Goal: Task Accomplishment & Management: Use online tool/utility

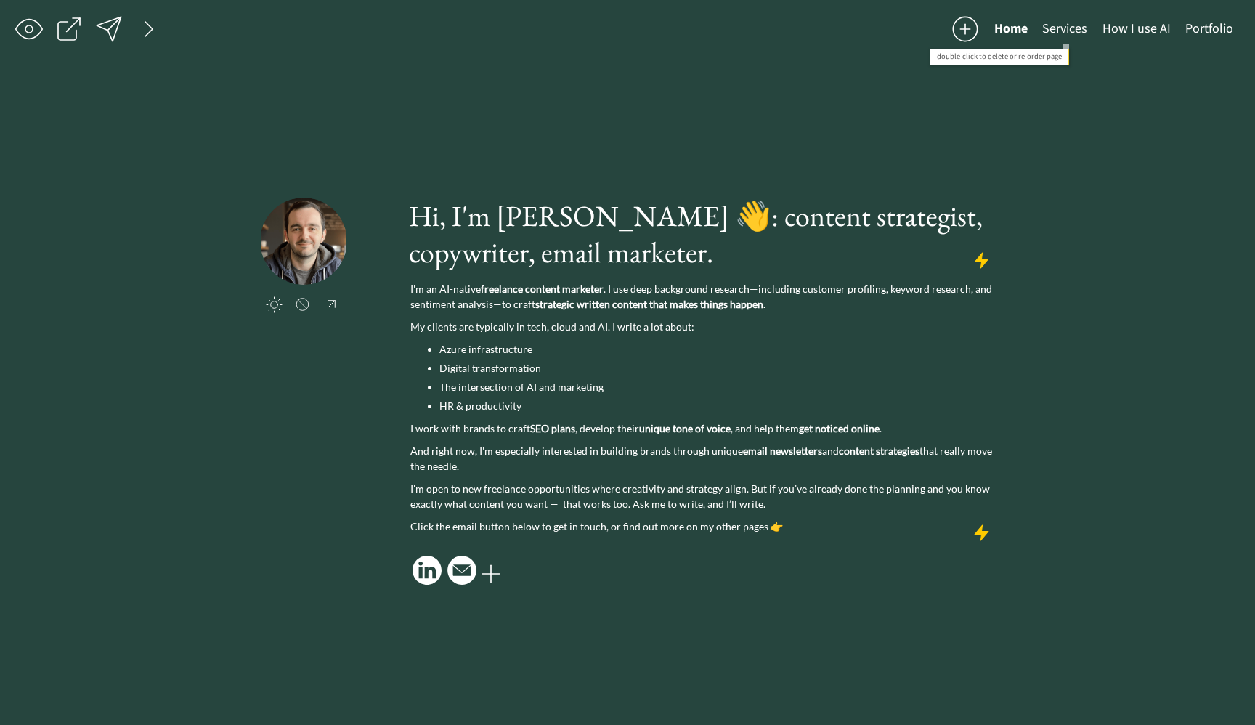
click at [1063, 33] on button "Services" at bounding box center [1065, 29] width 60 height 29
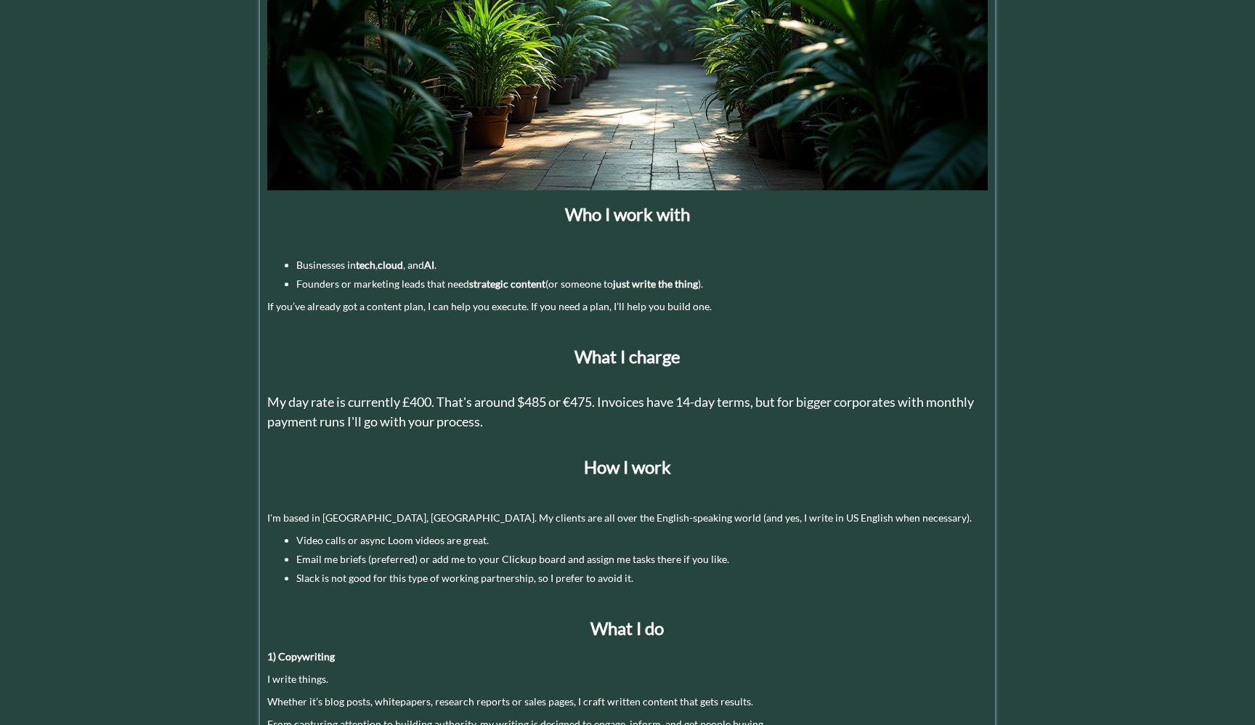
scroll to position [309, 0]
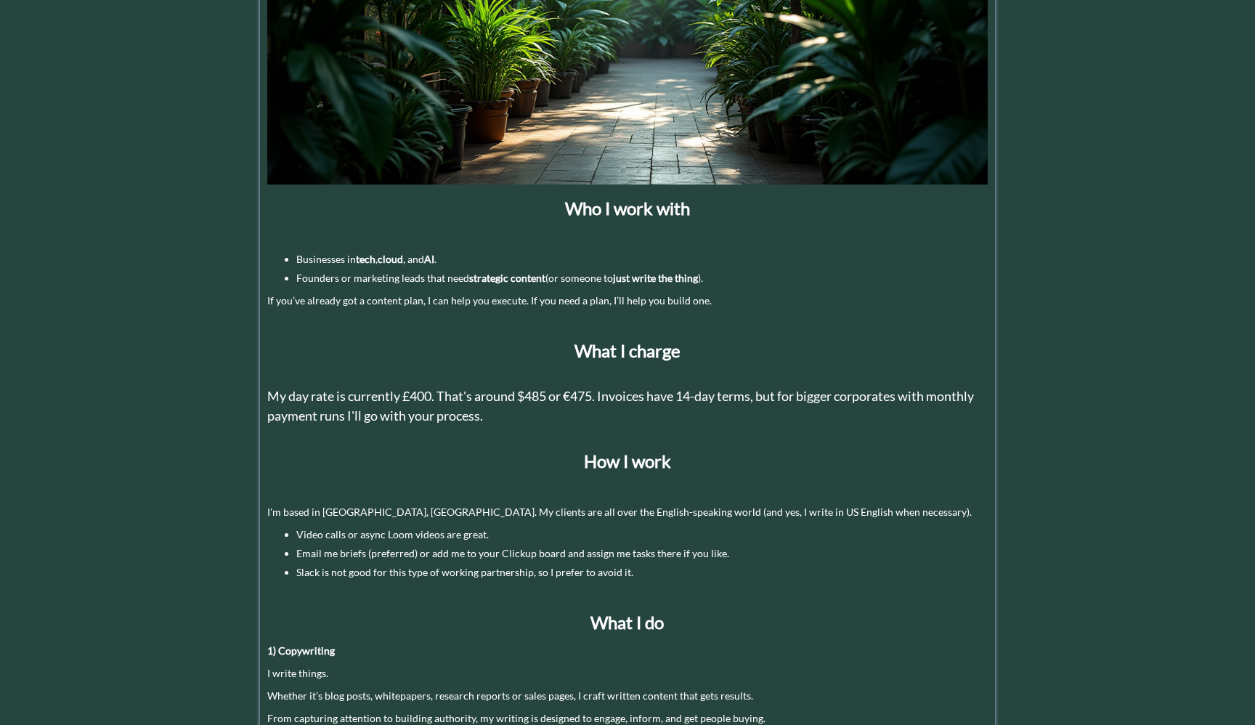
click at [483, 411] on span "My day rate is currently £400. That's around $485 or €475. Invoices have 14-day…" at bounding box center [620, 406] width 707 height 36
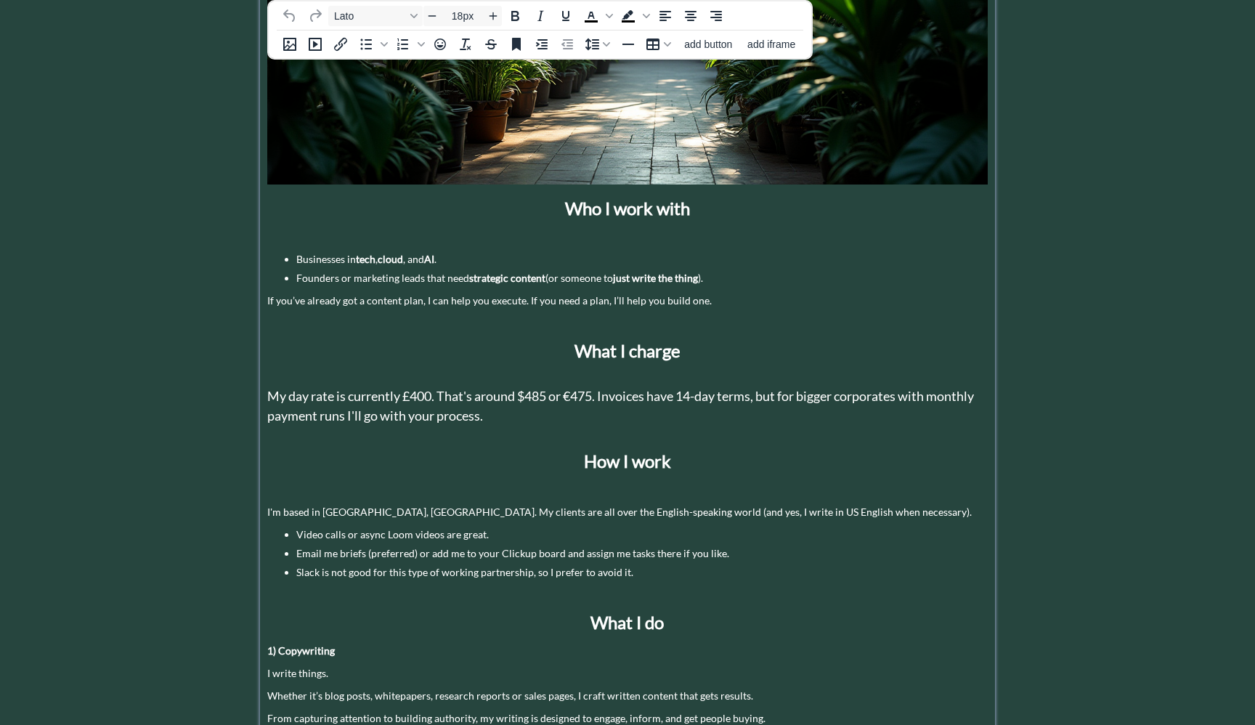
click at [494, 417] on h2 "My day rate is currently £400. That's around $485 or €475. Invoices have 14-day…" at bounding box center [627, 405] width 721 height 39
click at [432, 397] on span "My day rate is currently £400. That's around $485 or €475. Invoices have 14-day…" at bounding box center [620, 406] width 707 height 36
click at [550, 393] on span "My day rate is currently £450. That's around $485 or €475. Invoices have 14-day…" at bounding box center [620, 406] width 707 height 36
click at [526, 461] on p "How I work" at bounding box center [627, 461] width 721 height 26
click at [62, 315] on div "saving... Home Services How I use AI Portfolio click to upload a picture Hi, I'…" at bounding box center [627, 433] width 1255 height 1484
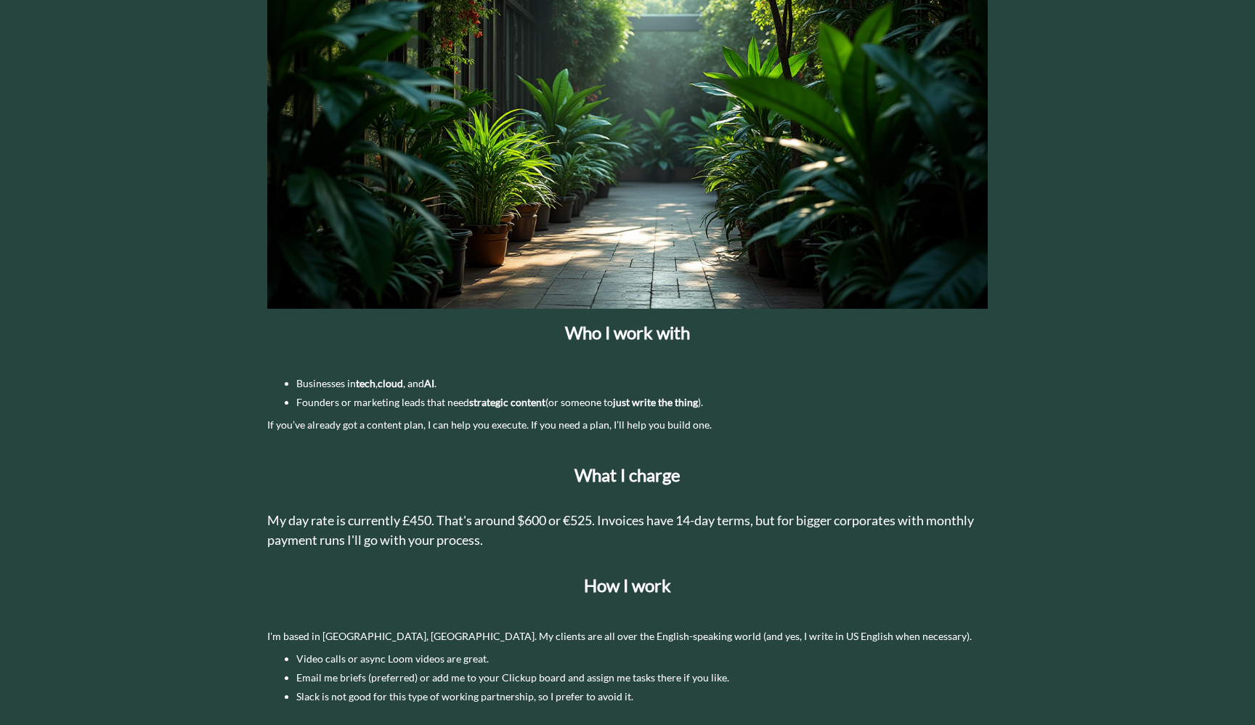
scroll to position [185, 0]
click at [527, 524] on span "My day rate is currently £450. That's around $600 or €525. Invoices have 14-day…" at bounding box center [620, 529] width 707 height 36
type input "18px"
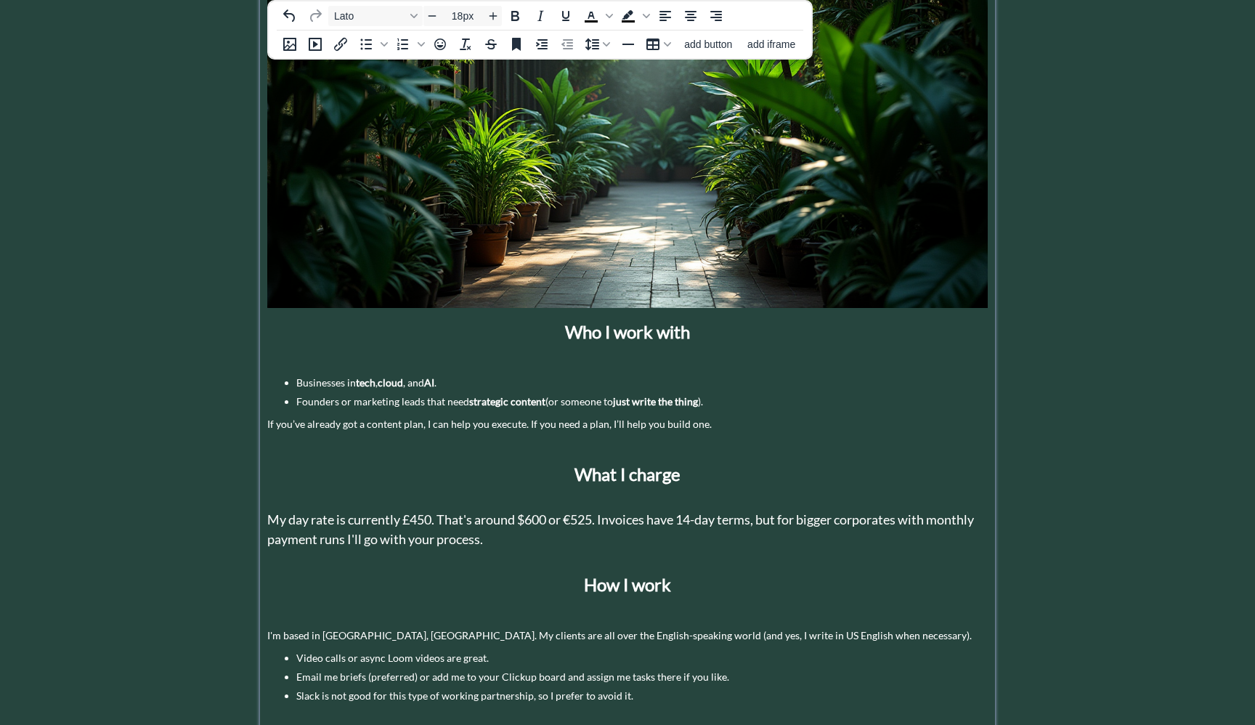
click at [519, 532] on h2 "My day rate is currently £450. That's around $600 or €525. Invoices have 14-day…" at bounding box center [627, 529] width 721 height 39
click at [144, 473] on div "saving... Home Services How I use AI Portfolio click to upload a picture Hi, I'…" at bounding box center [627, 557] width 1255 height 1484
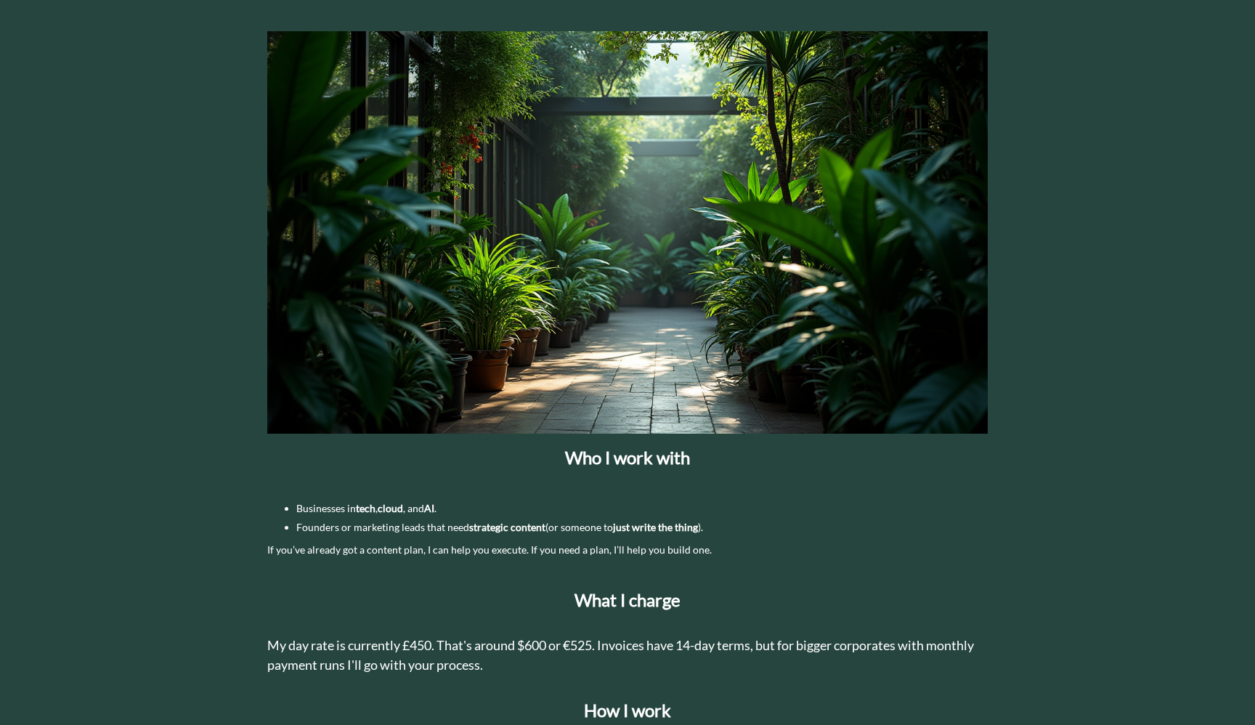
scroll to position [0, 0]
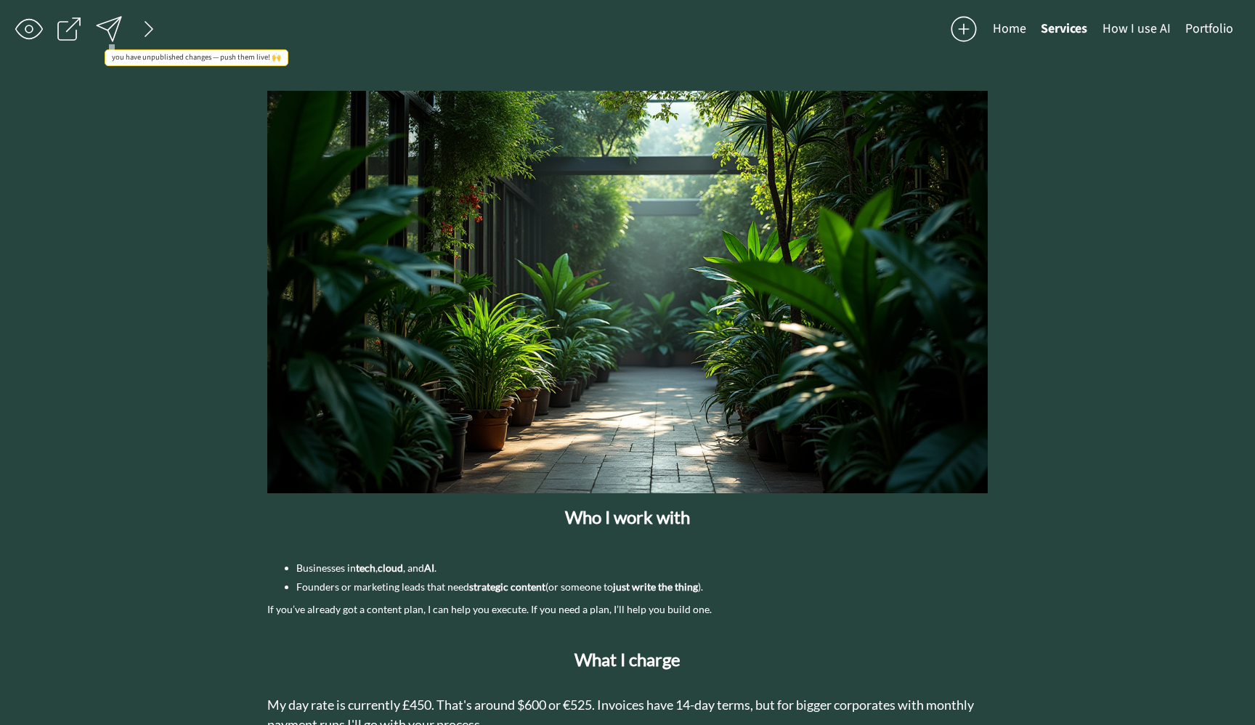
click at [113, 31] on div at bounding box center [108, 29] width 29 height 29
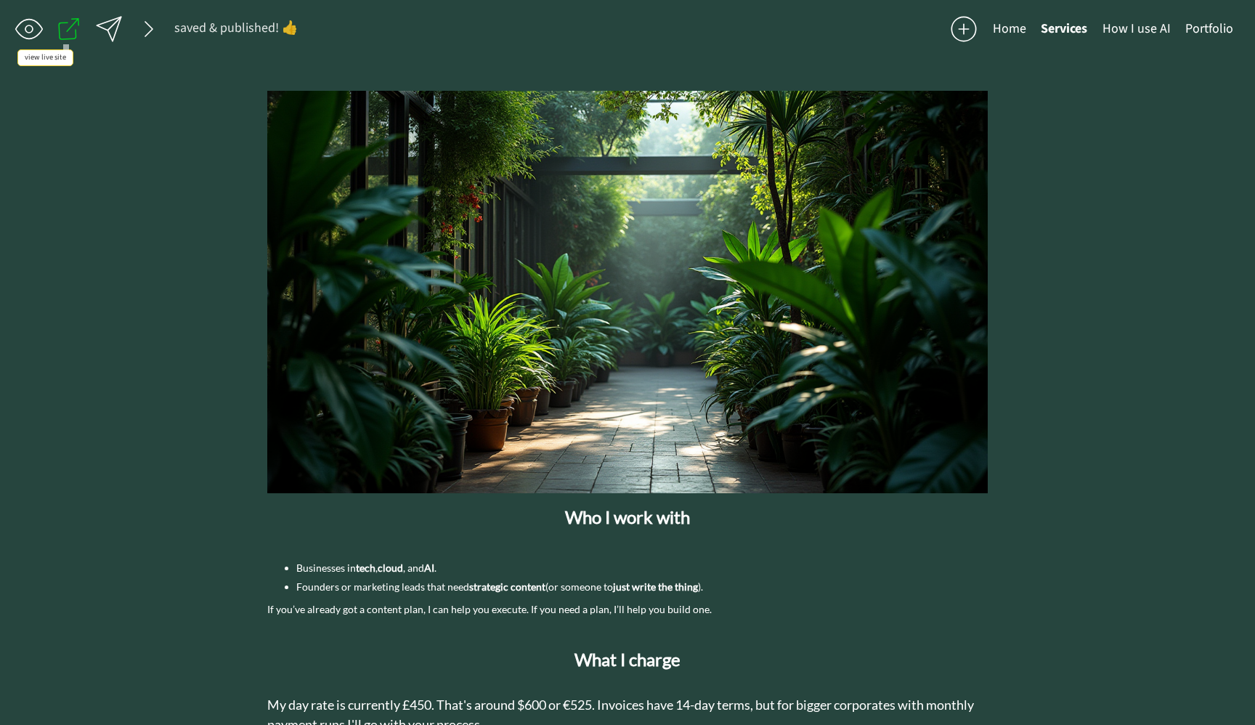
click at [65, 31] on div at bounding box center [69, 29] width 28 height 28
